Goal: Information Seeking & Learning: Learn about a topic

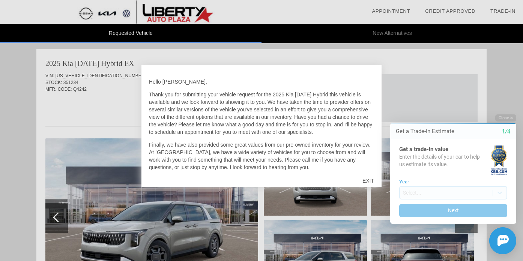
click at [365, 178] on div "EXIT" at bounding box center [368, 181] width 27 height 23
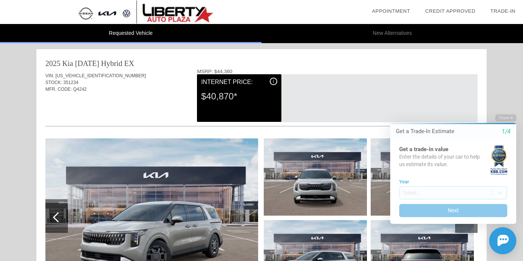
scroll to position [29, 0]
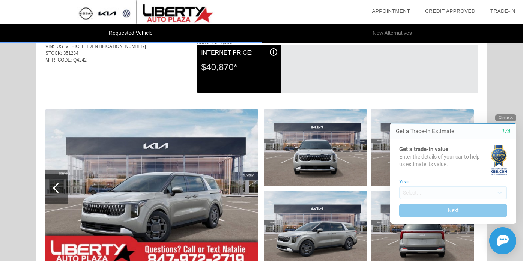
click at [498, 116] on button "Close" at bounding box center [505, 117] width 21 height 7
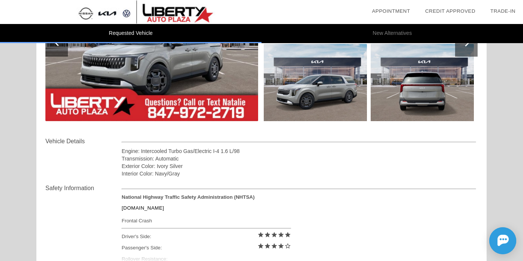
scroll to position [206, 0]
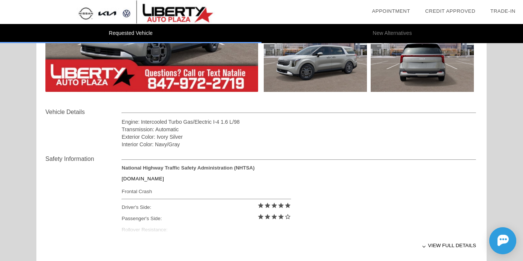
click at [199, 141] on div "Interior Color: Navy/Gray" at bounding box center [299, 145] width 355 height 8
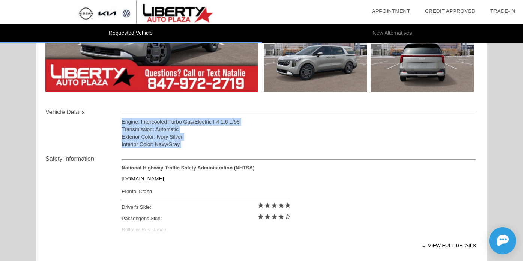
drag, startPoint x: 199, startPoint y: 141, endPoint x: 188, endPoint y: 122, distance: 22.2
click at [188, 123] on div "Engine: Intercooled Turbo Gas/Electric I-4 1.6 L/98 Transmission: Automatic Ext…" at bounding box center [299, 133] width 355 height 30
click at [188, 122] on div "Engine: Intercooled Turbo Gas/Electric I-4 1.6 L/98" at bounding box center [299, 122] width 355 height 8
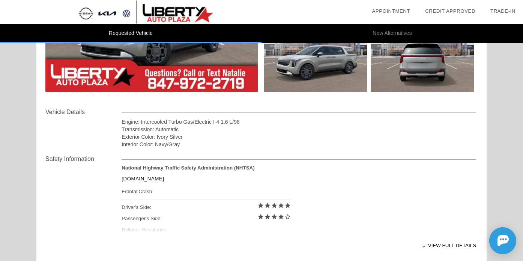
click at [188, 122] on div "Engine: Intercooled Turbo Gas/Electric I-4 1.6 L/98" at bounding box center [299, 122] width 355 height 8
click at [433, 242] on div "View full details" at bounding box center [299, 245] width 355 height 18
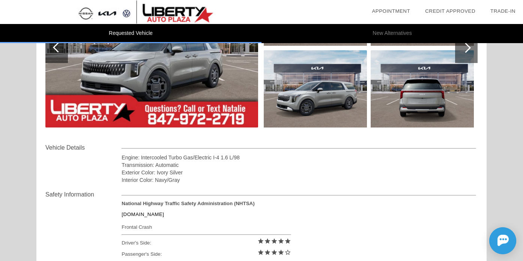
scroll to position [165, 0]
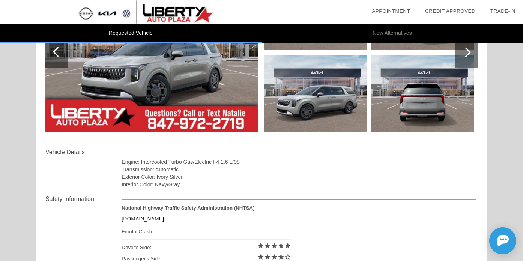
click at [177, 158] on div "Engine: Intercooled Turbo Gas/Electric I-4 1.6 L/98 Transmission: Automatic Ext…" at bounding box center [299, 168] width 355 height 41
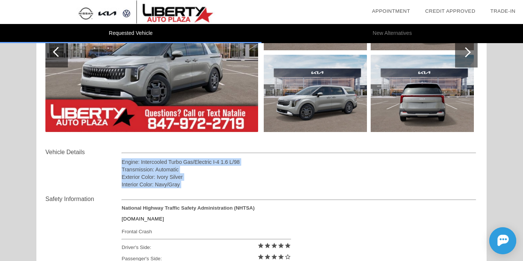
drag, startPoint x: 177, startPoint y: 158, endPoint x: 183, endPoint y: 184, distance: 26.4
click at [183, 184] on div "Engine: Intercooled Turbo Gas/Electric I-4 1.6 L/98 Transmission: Automatic Ext…" at bounding box center [299, 168] width 355 height 41
click at [183, 184] on div "Interior Color: Navy/Gray" at bounding box center [299, 185] width 355 height 8
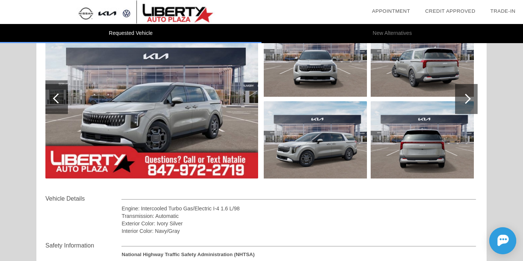
scroll to position [96, 0]
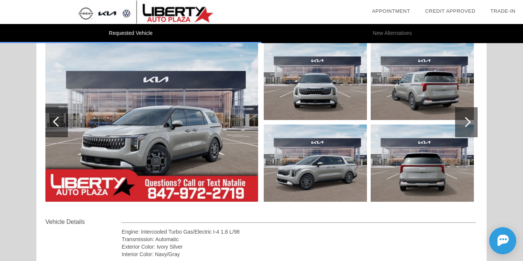
click at [462, 125] on div at bounding box center [466, 122] width 23 height 30
click at [468, 122] on div at bounding box center [466, 122] width 10 height 10
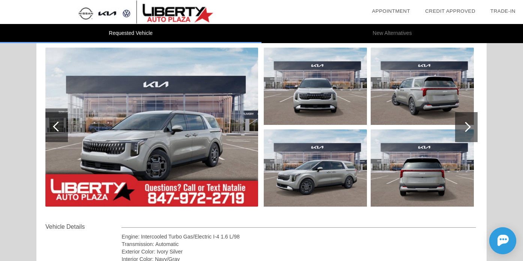
scroll to position [90, 0]
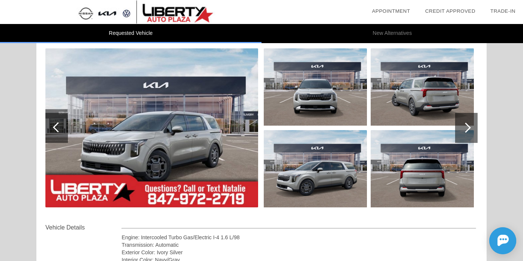
click at [468, 137] on div at bounding box center [466, 128] width 23 height 30
click at [471, 128] on div at bounding box center [466, 128] width 23 height 30
click at [421, 185] on img at bounding box center [422, 168] width 103 height 77
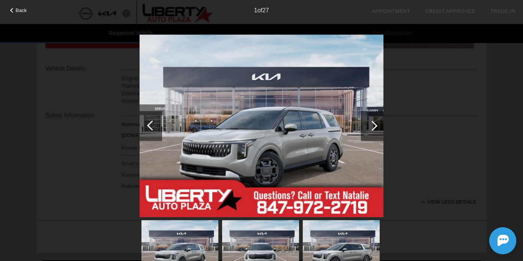
scroll to position [259, 0]
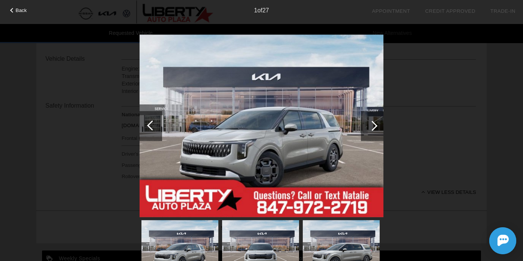
click at [367, 132] on div at bounding box center [372, 126] width 23 height 30
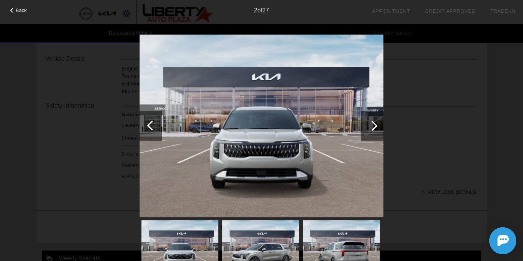
click at [367, 132] on div at bounding box center [372, 126] width 23 height 30
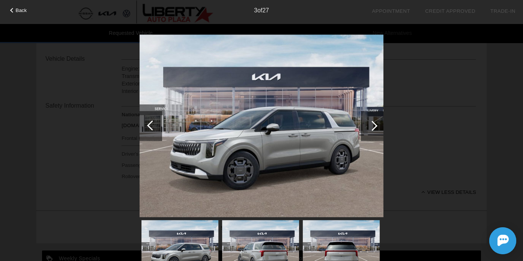
click at [367, 132] on div at bounding box center [372, 126] width 23 height 30
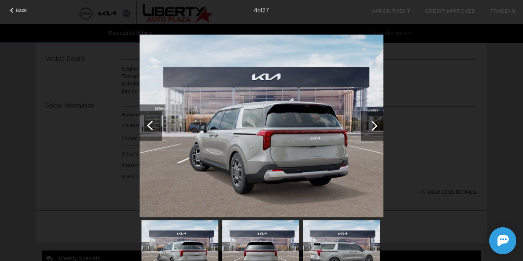
click at [367, 132] on div at bounding box center [372, 126] width 23 height 30
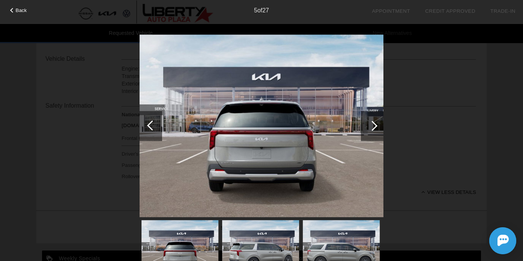
click at [367, 132] on div at bounding box center [372, 126] width 23 height 30
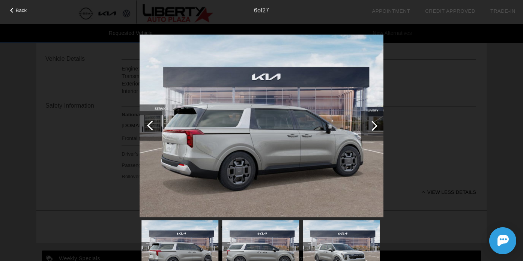
click at [367, 132] on div at bounding box center [372, 126] width 23 height 30
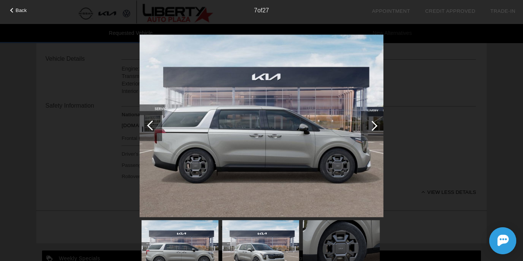
click at [367, 132] on div at bounding box center [372, 126] width 23 height 30
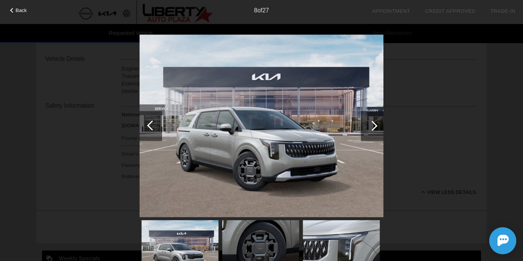
click at [367, 132] on div at bounding box center [372, 126] width 23 height 30
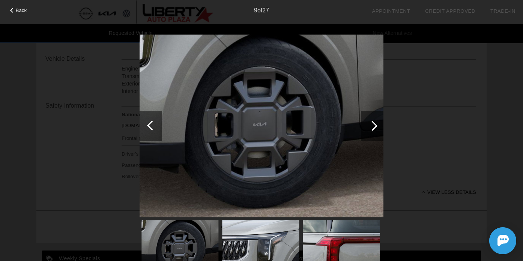
click at [367, 132] on div at bounding box center [372, 126] width 23 height 30
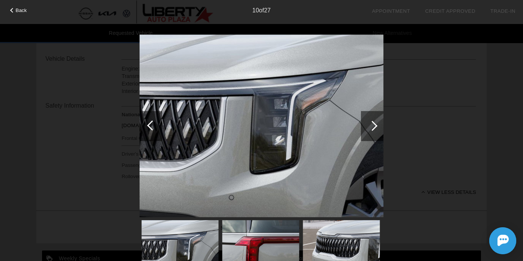
click at [415, 125] on div "Back 10 of 27" at bounding box center [261, 130] width 523 height 261
click at [15, 15] on div "Back 10 of 27" at bounding box center [261, 130] width 523 height 261
click at [24, 6] on div "10 of 27" at bounding box center [261, 7] width 523 height 15
click at [19, 12] on span "Back" at bounding box center [21, 11] width 11 height 6
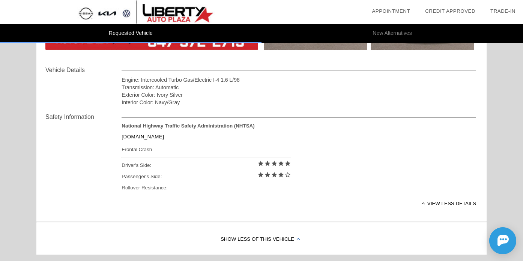
scroll to position [364, 0]
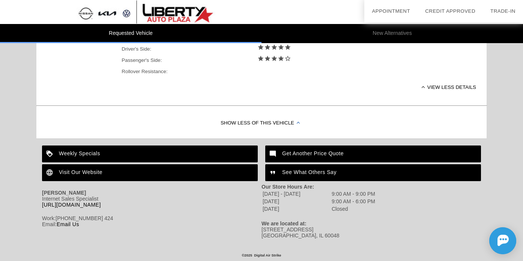
click at [268, 233] on div "[STREET_ADDRESS]" at bounding box center [372, 233] width 220 height 12
drag, startPoint x: 268, startPoint y: 233, endPoint x: 268, endPoint y: 227, distance: 6.4
click at [268, 227] on div "[STREET_ADDRESS]" at bounding box center [372, 233] width 220 height 12
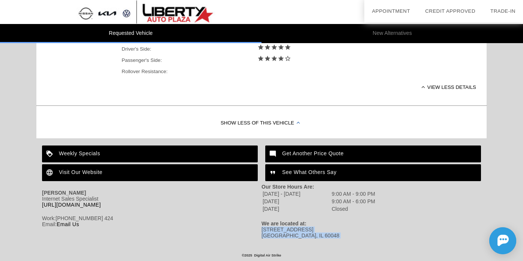
drag, startPoint x: 268, startPoint y: 227, endPoint x: 282, endPoint y: 233, distance: 15.6
click at [282, 233] on div "[STREET_ADDRESS]" at bounding box center [372, 233] width 220 height 12
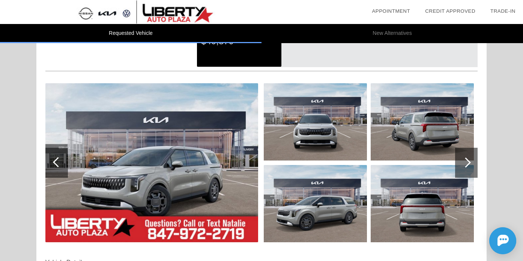
scroll to position [0, 0]
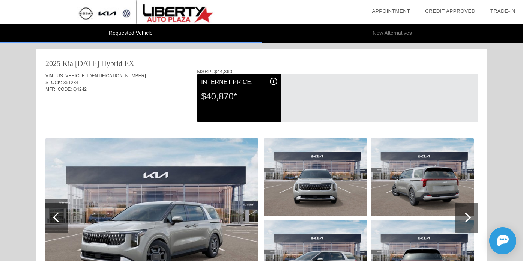
click at [218, 97] on div "$40,870*" at bounding box center [239, 97] width 76 height 20
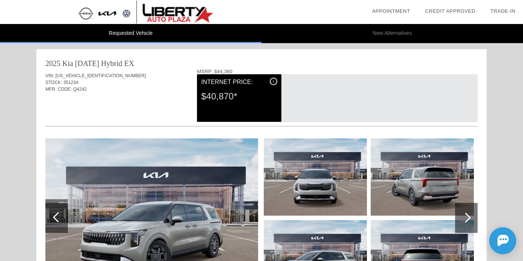
click at [206, 97] on div "$40,870*" at bounding box center [239, 97] width 76 height 20
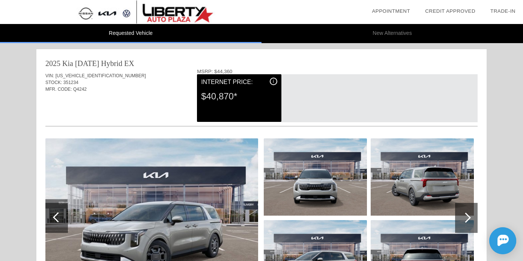
click at [220, 98] on div "$40,870*" at bounding box center [239, 97] width 76 height 20
drag, startPoint x: 220, startPoint y: 98, endPoint x: 213, endPoint y: 98, distance: 6.4
click at [214, 98] on div "$40,870*" at bounding box center [239, 97] width 76 height 20
click at [213, 98] on div "$40,870*" at bounding box center [239, 97] width 76 height 20
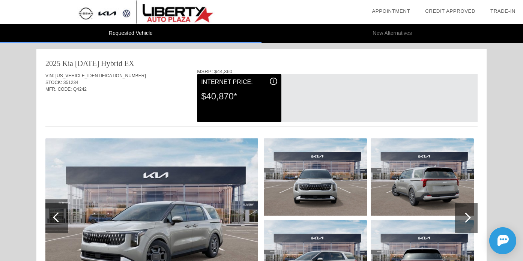
click at [213, 98] on div "$40,870*" at bounding box center [239, 97] width 76 height 20
click at [208, 98] on div "$40,870*" at bounding box center [239, 97] width 76 height 20
drag, startPoint x: 214, startPoint y: 98, endPoint x: 208, endPoint y: 97, distance: 6.4
click at [208, 97] on div "$40,870*" at bounding box center [239, 97] width 76 height 20
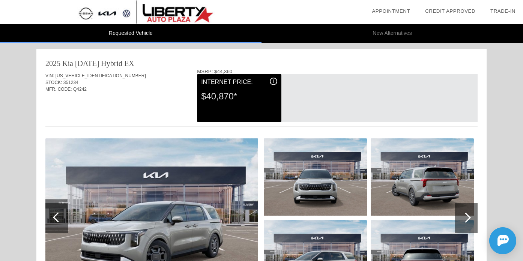
click at [208, 97] on div "$40,870*" at bounding box center [239, 97] width 76 height 20
click at [221, 97] on div "$40,870*" at bounding box center [239, 97] width 76 height 20
